Goal: Find specific page/section: Find specific page/section

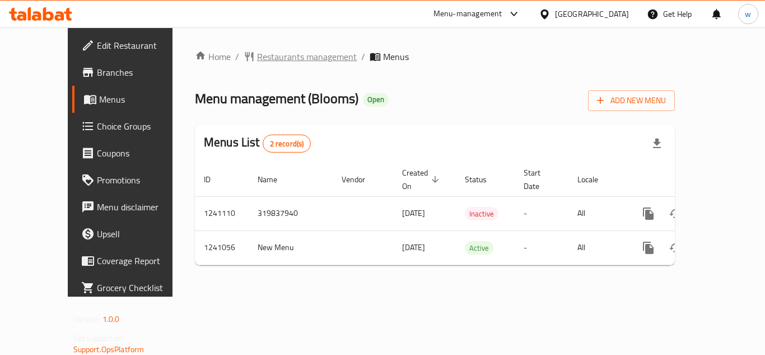
click at [257, 59] on span "Restaurants management" at bounding box center [307, 56] width 100 height 13
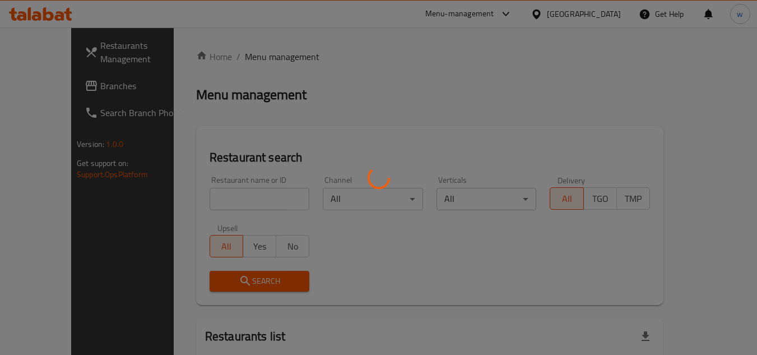
click at [244, 189] on div at bounding box center [378, 177] width 757 height 355
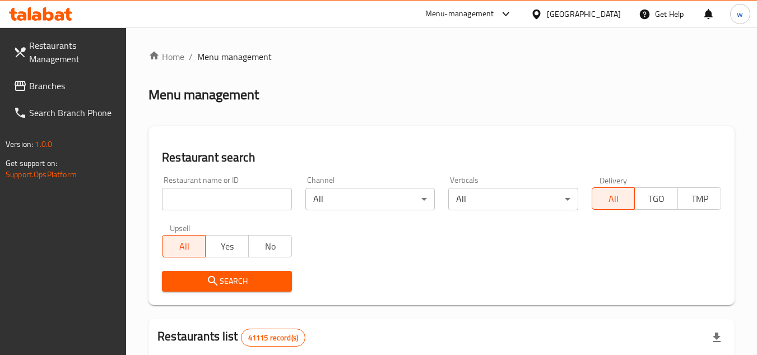
click at [236, 199] on input "search" at bounding box center [226, 199] width 129 height 22
paste input "680548"
type input "680548"
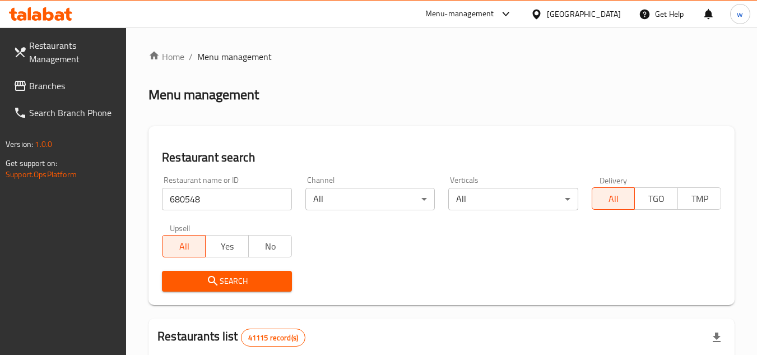
click at [250, 278] on span "Search" at bounding box center [227, 281] width 112 height 14
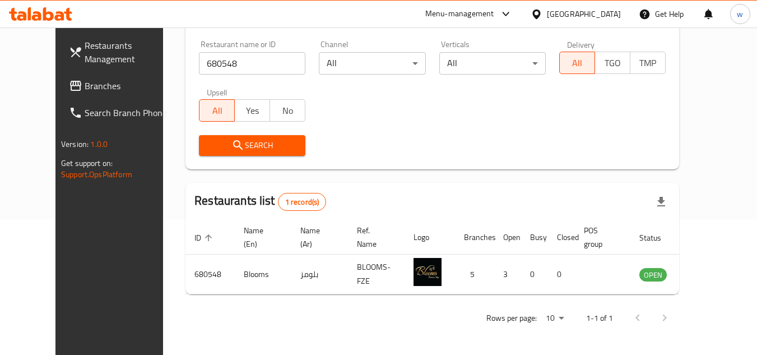
scroll to position [136, 0]
